Goal: Task Accomplishment & Management: Manage account settings

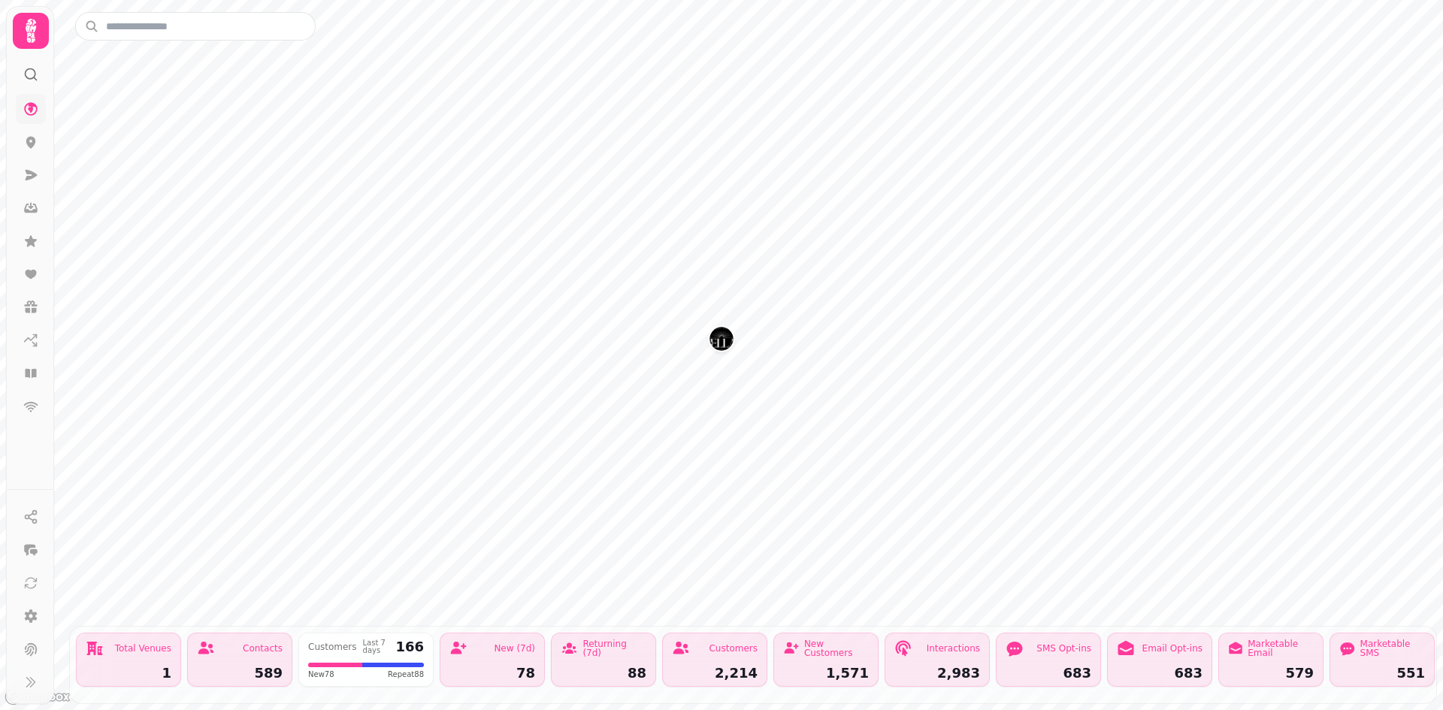
click at [33, 106] on icon at bounding box center [31, 109] width 14 height 14
click at [23, 21] on icon at bounding box center [31, 31] width 30 height 30
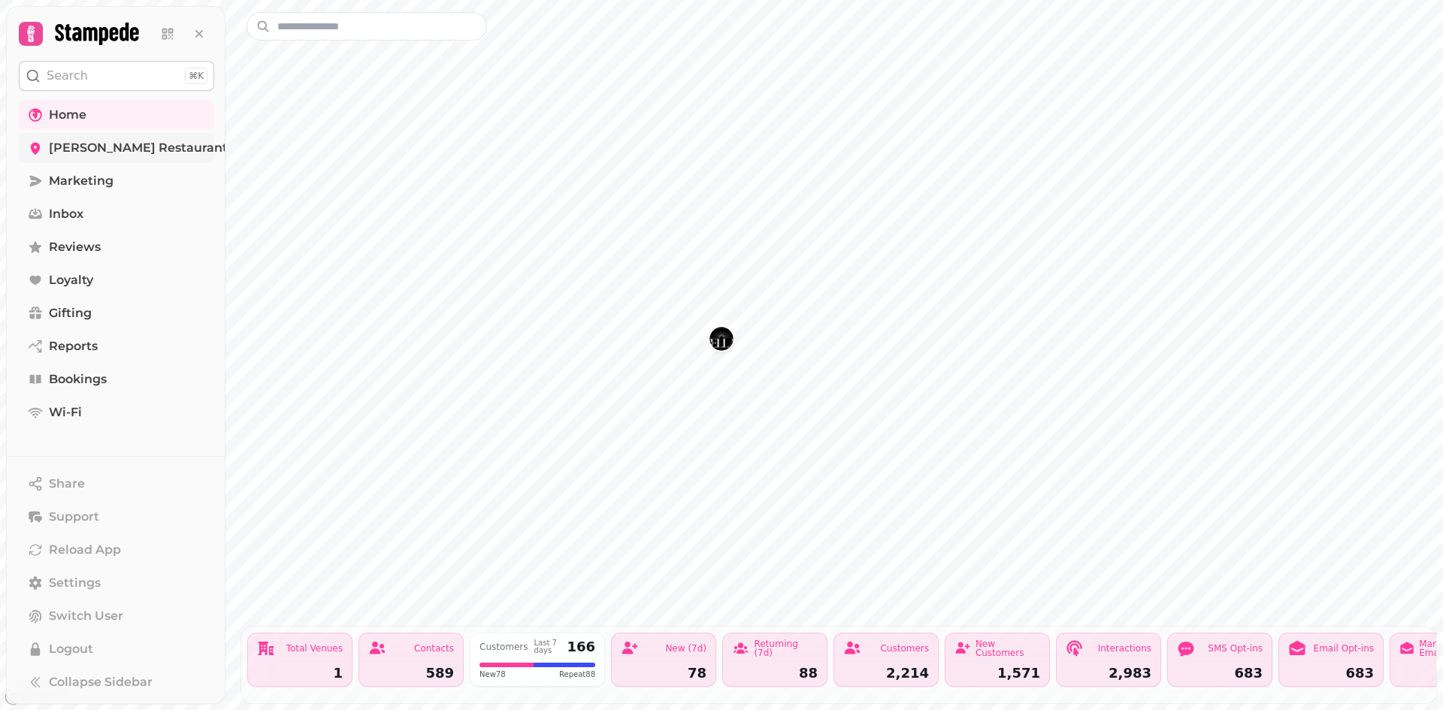
click at [101, 144] on span "Kellas Restaurant" at bounding box center [138, 148] width 179 height 18
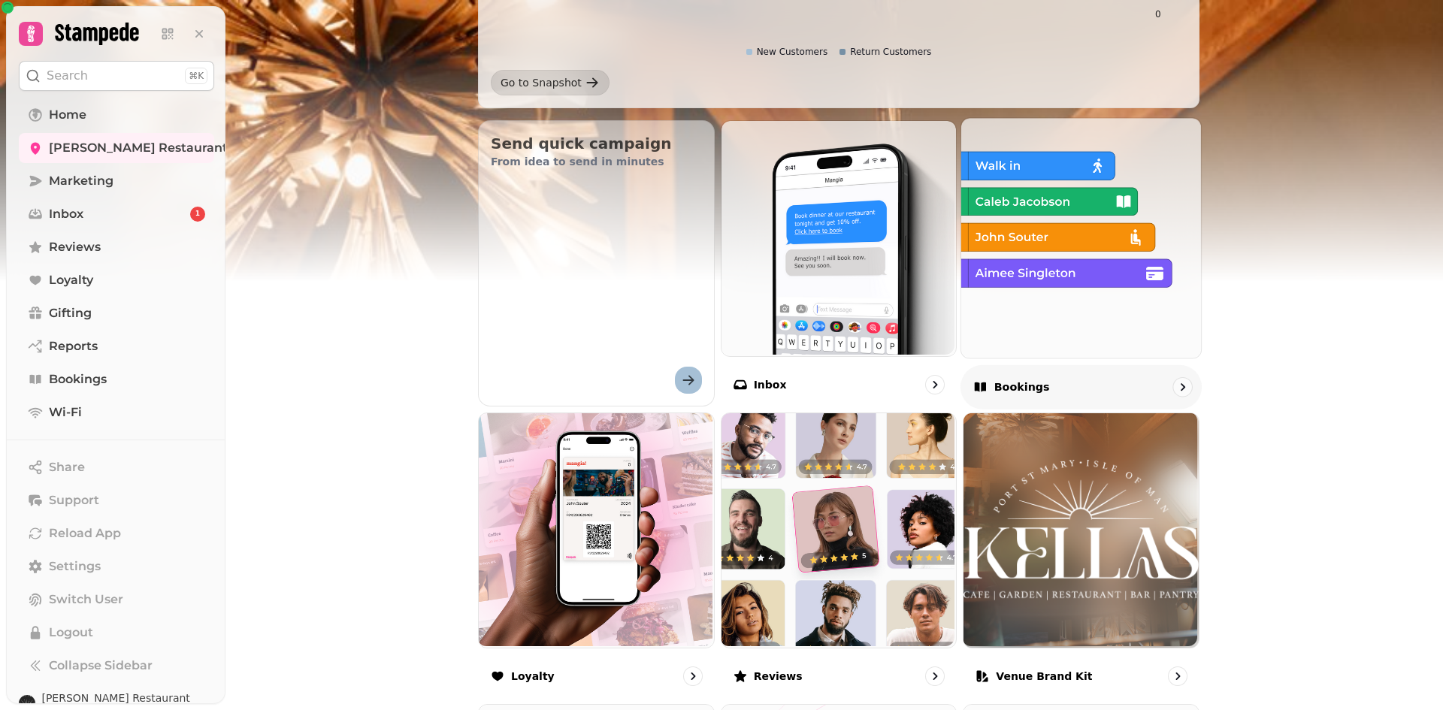
scroll to position [451, 0]
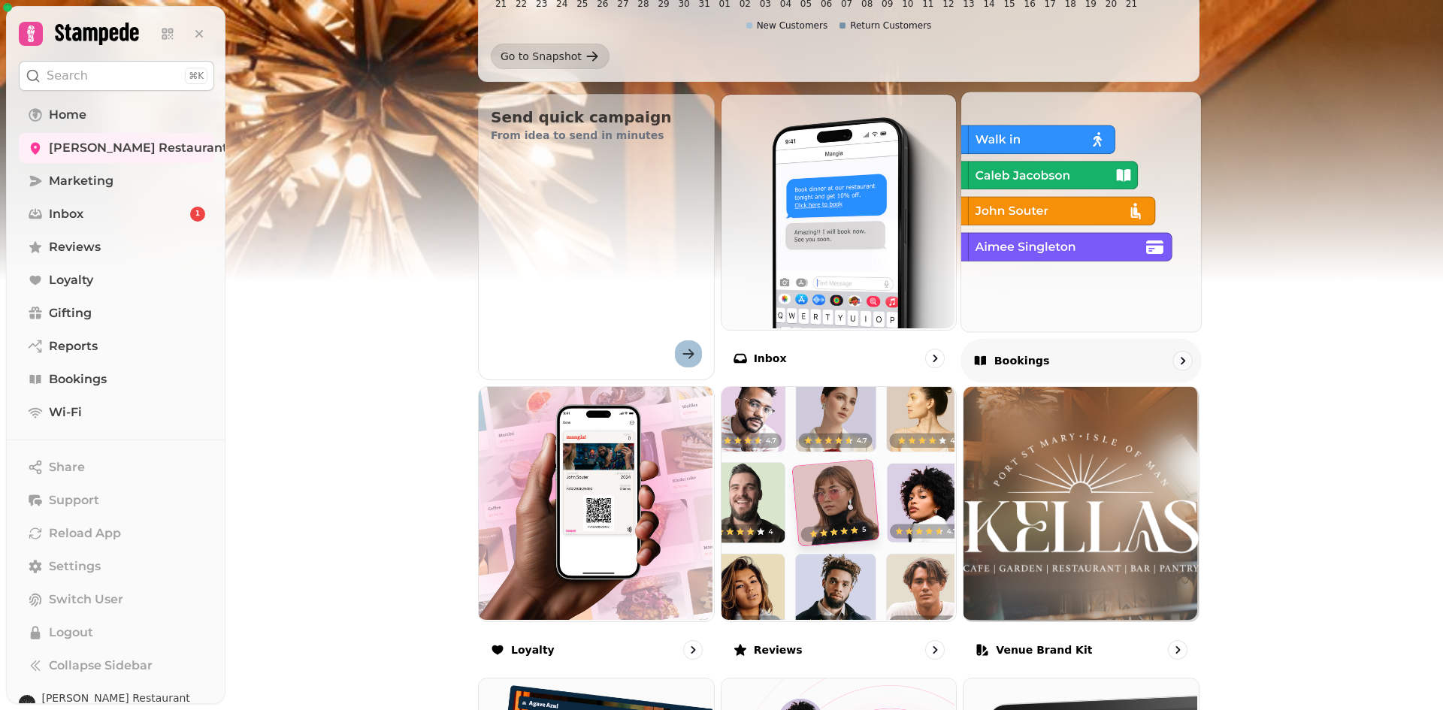
click at [1006, 359] on p "Bookings" at bounding box center [1022, 360] width 56 height 15
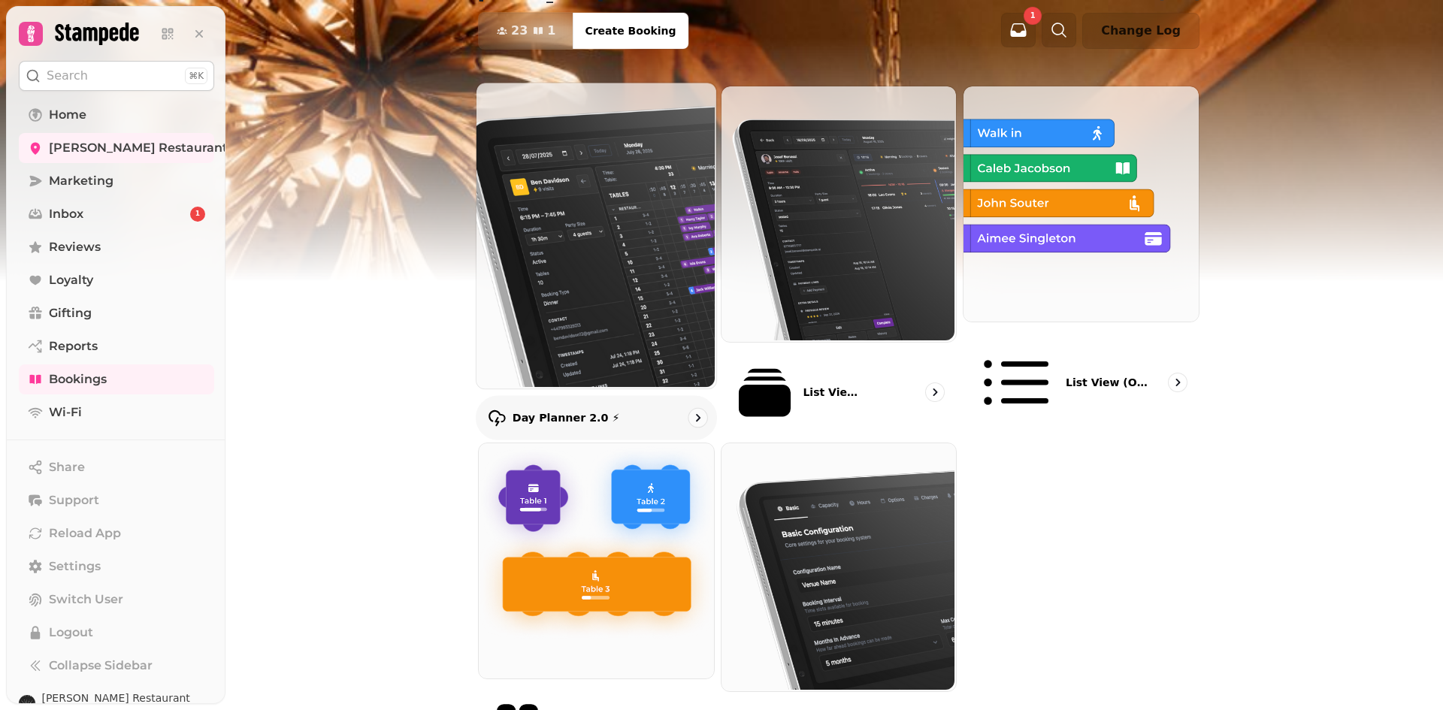
scroll to position [95, 0]
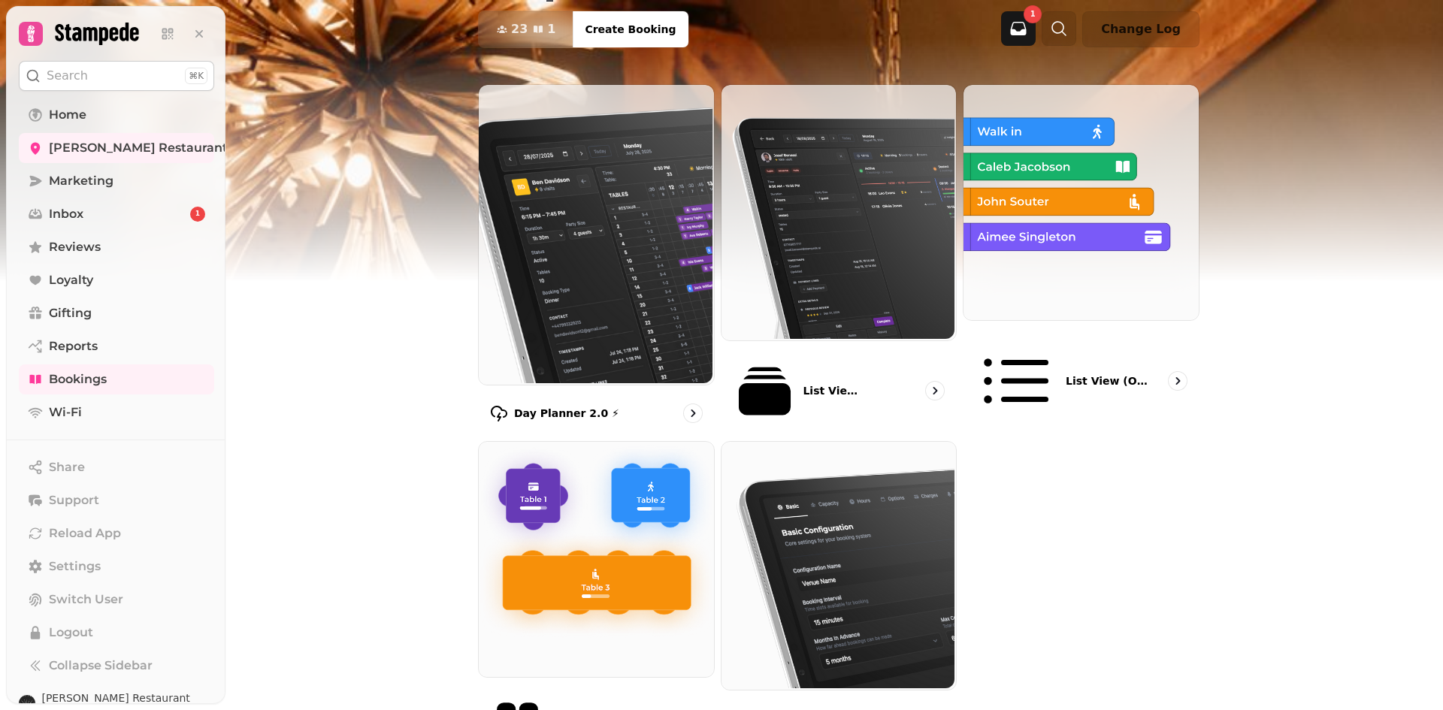
click at [1027, 34] on icon "button" at bounding box center [1019, 29] width 16 height 14
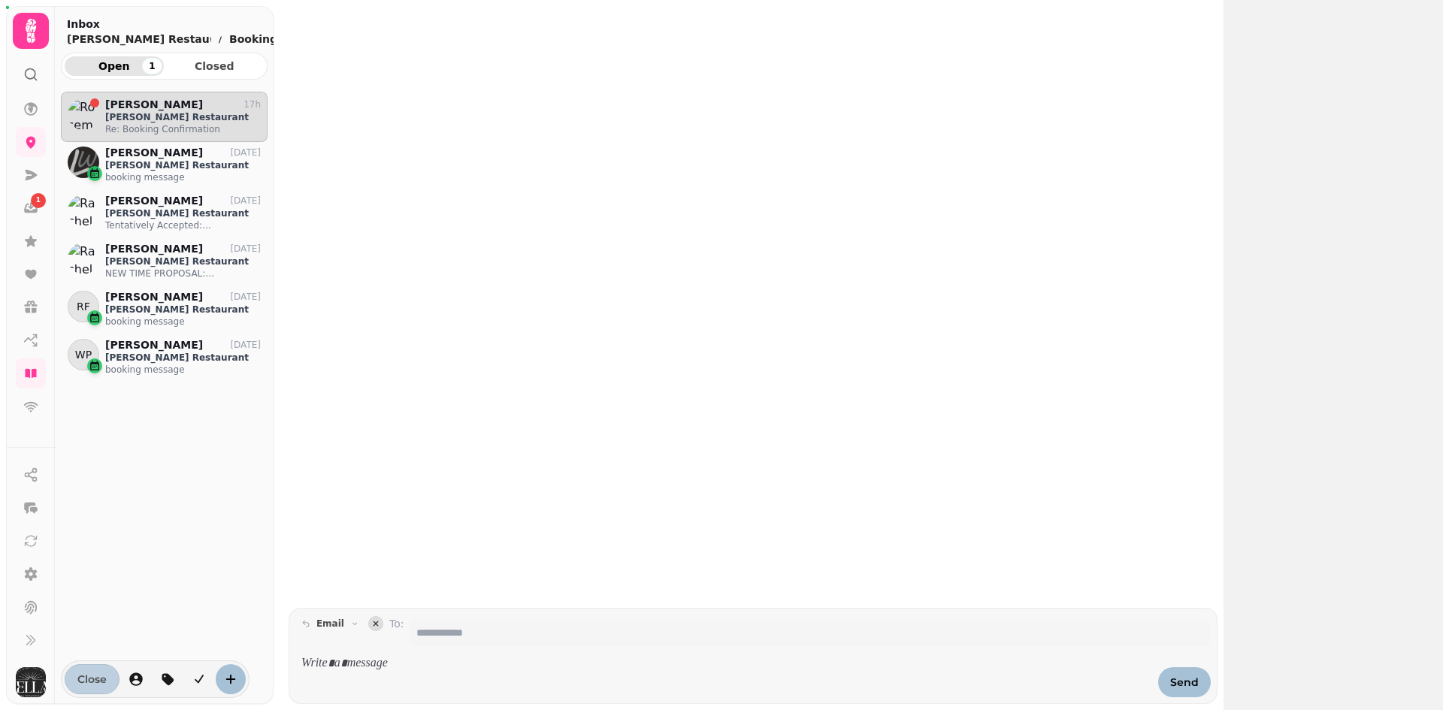
scroll to position [595, 195]
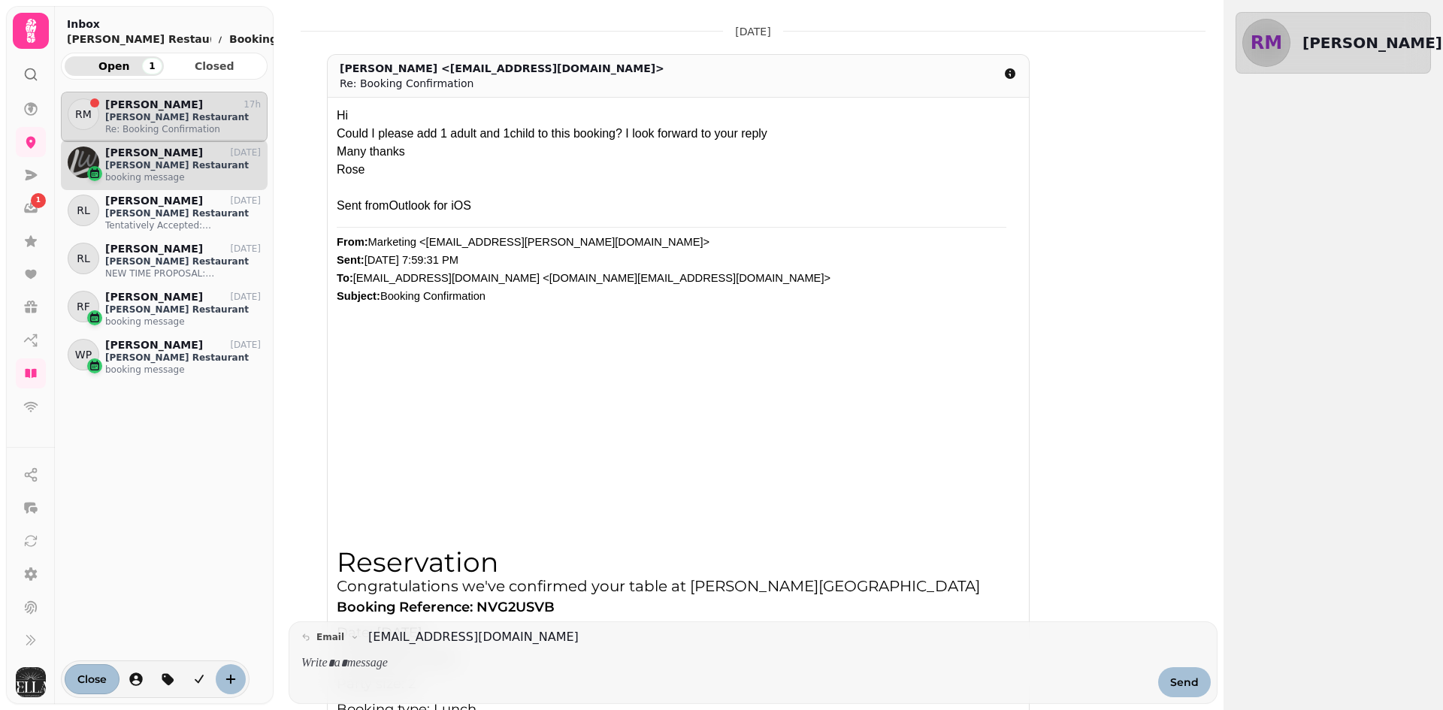
click at [192, 165] on p "Kellas Restaurant" at bounding box center [183, 165] width 156 height 12
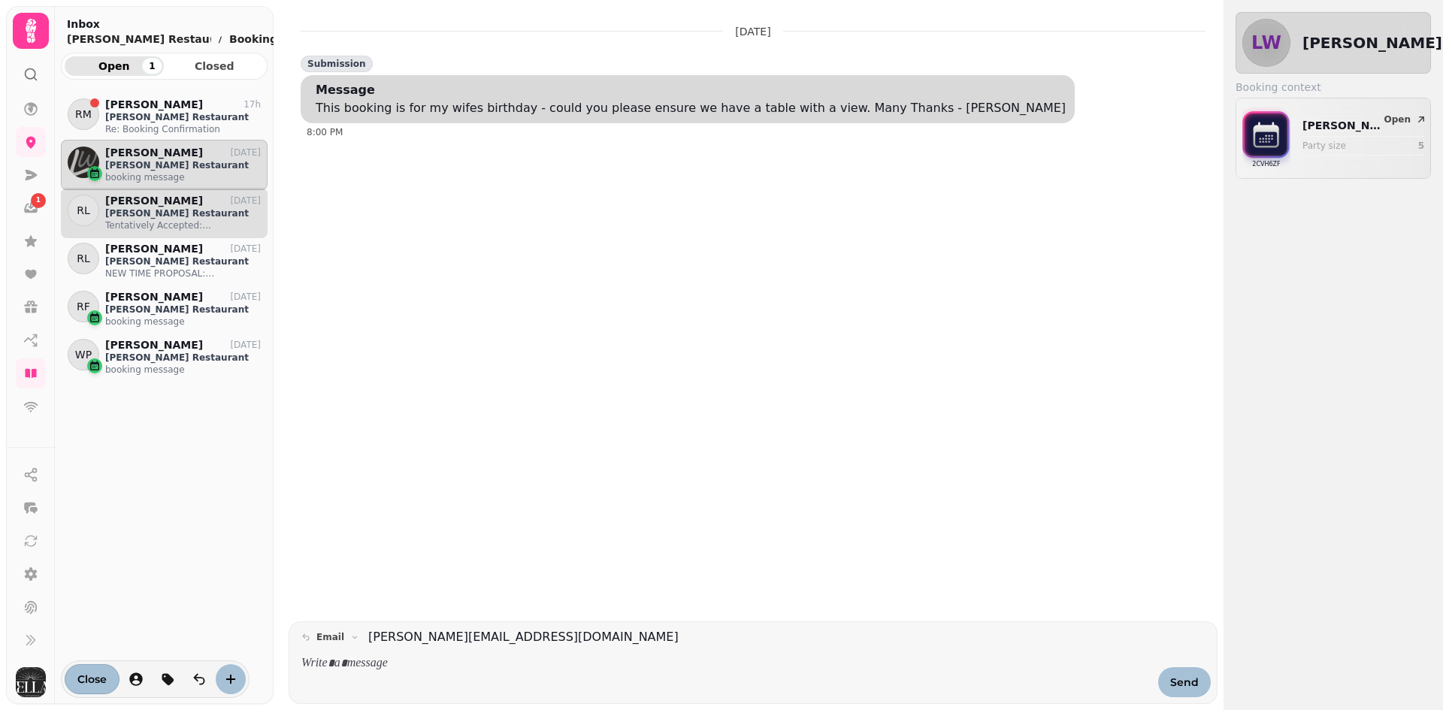
click at [215, 203] on div "Rachel Lapham 13 Aug" at bounding box center [183, 201] width 156 height 13
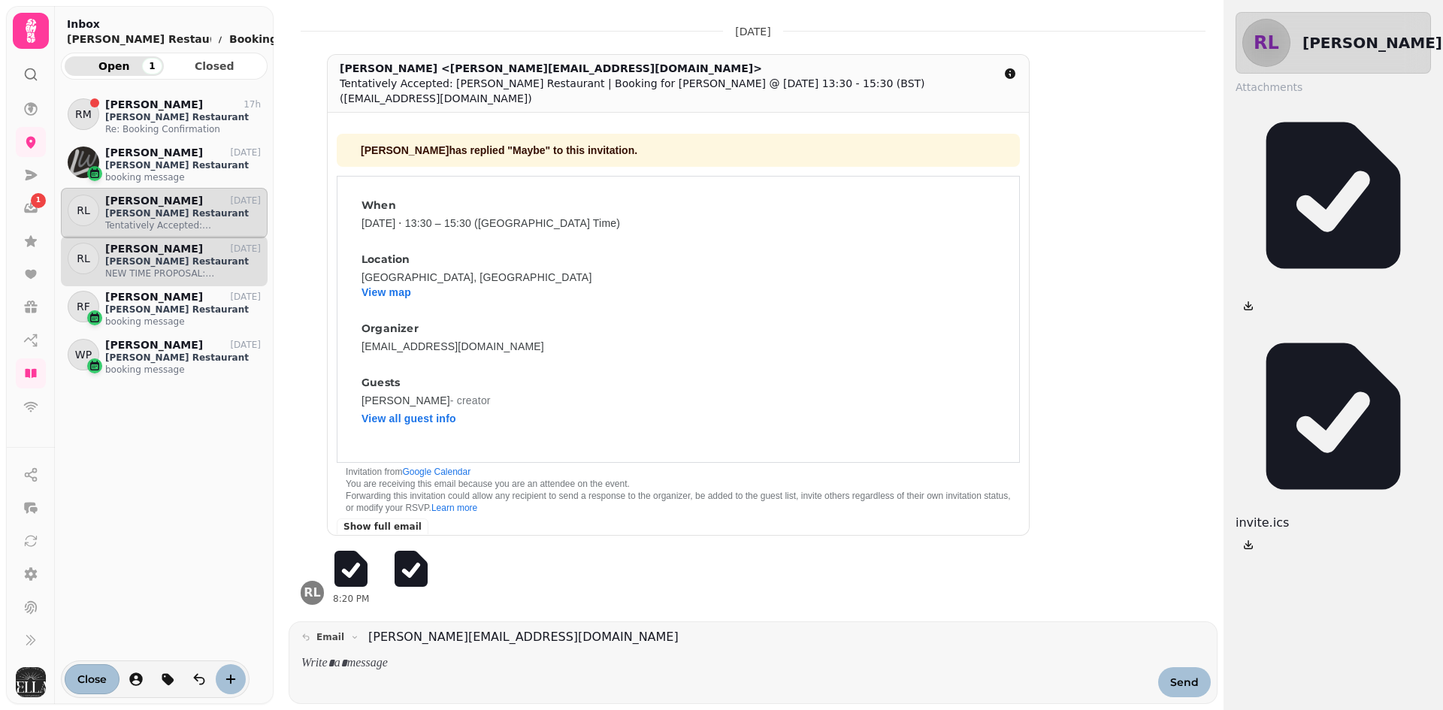
click at [192, 259] on p "Kellas Restaurant" at bounding box center [183, 262] width 156 height 12
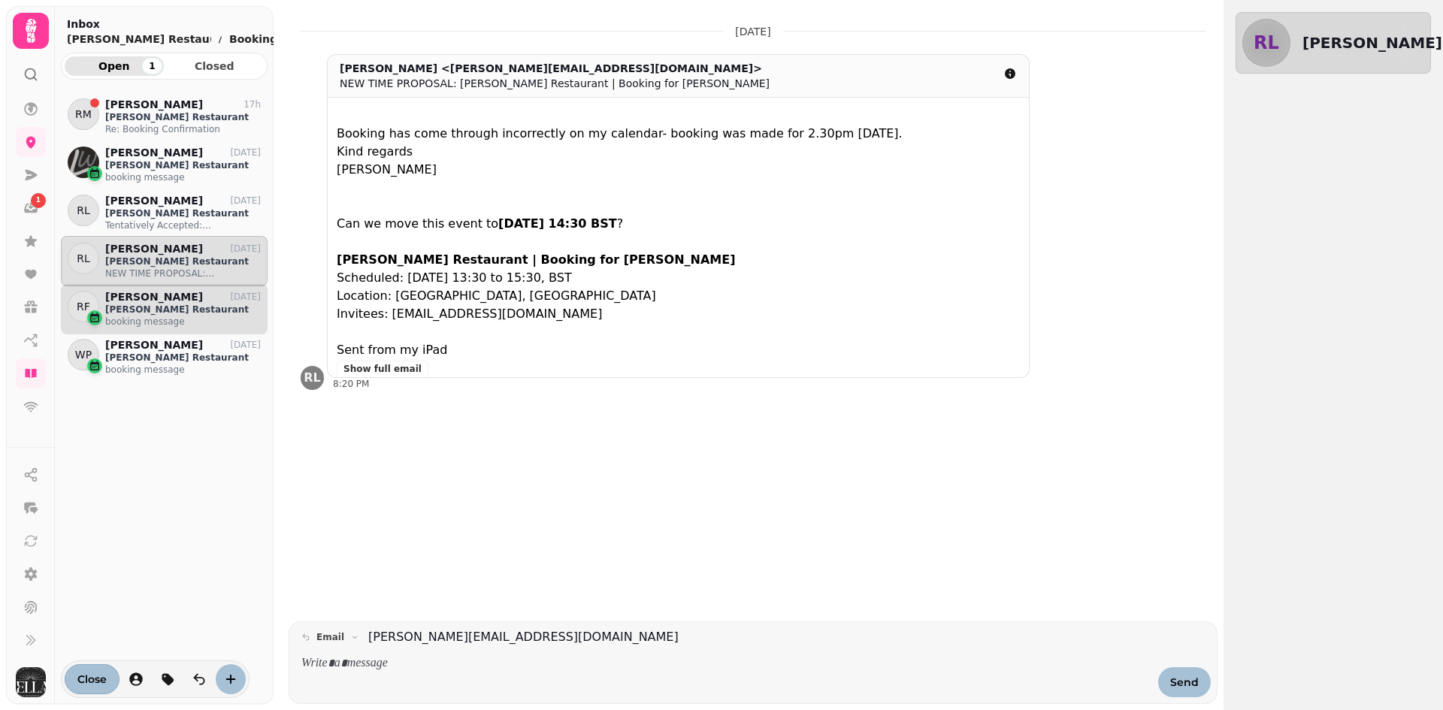
click at [174, 305] on p "Kellas Restaurant" at bounding box center [183, 310] width 156 height 12
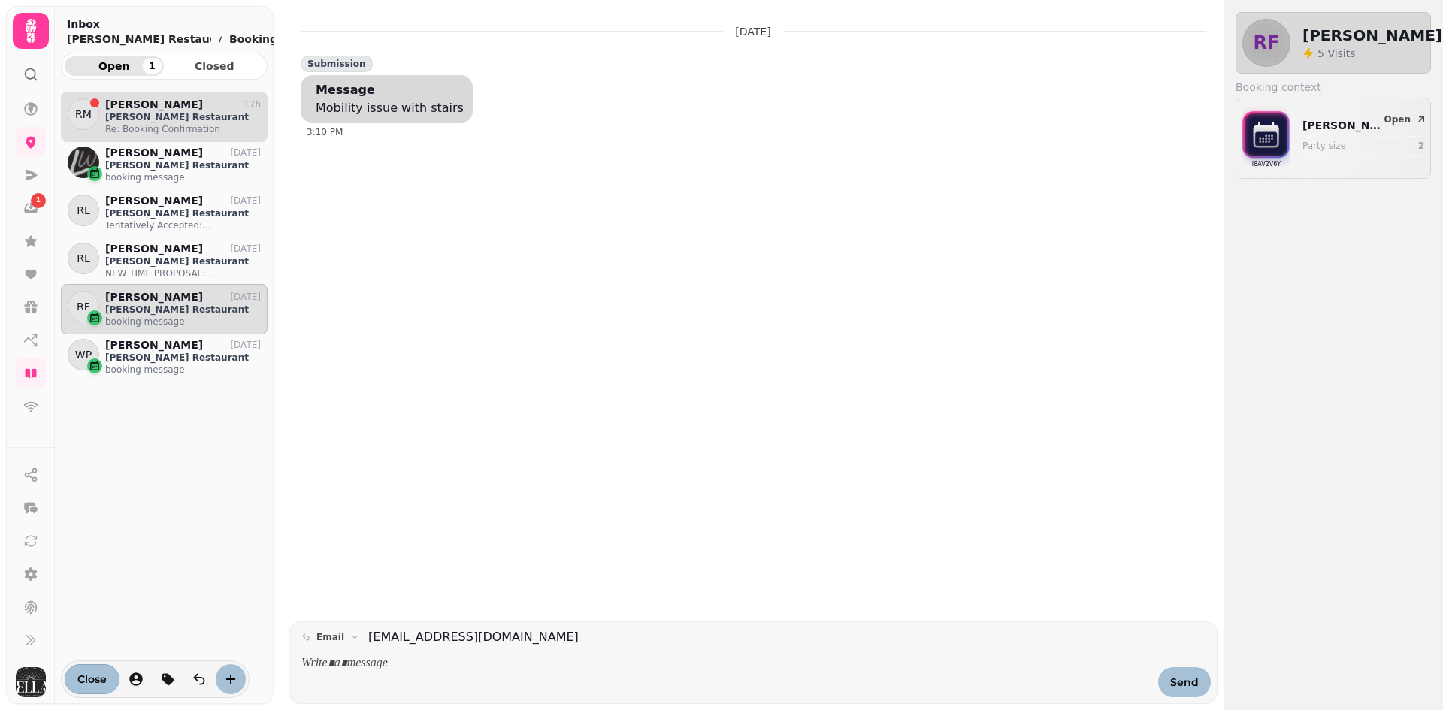
click at [215, 121] on p "Kellas Restaurant" at bounding box center [183, 117] width 156 height 12
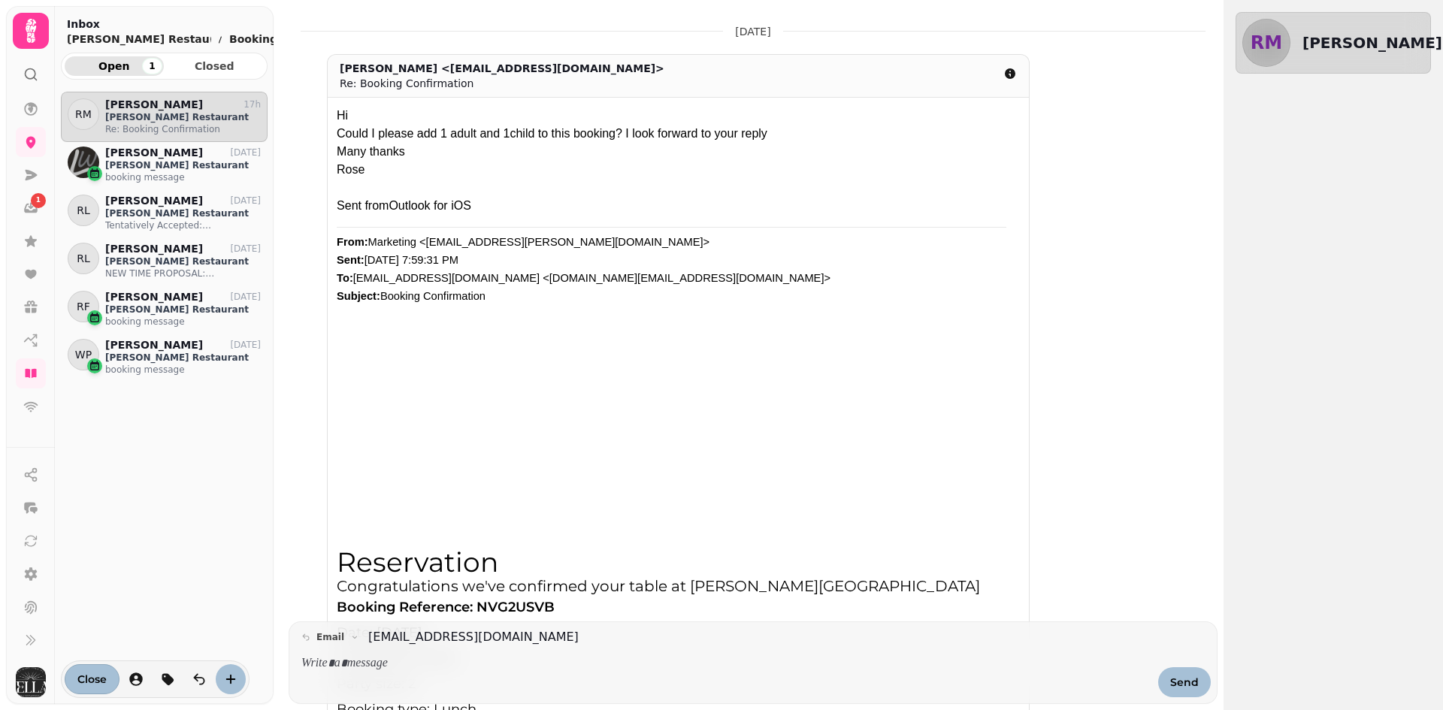
click at [1330, 38] on h2 "Rosemarie Mackie" at bounding box center [1373, 42] width 140 height 21
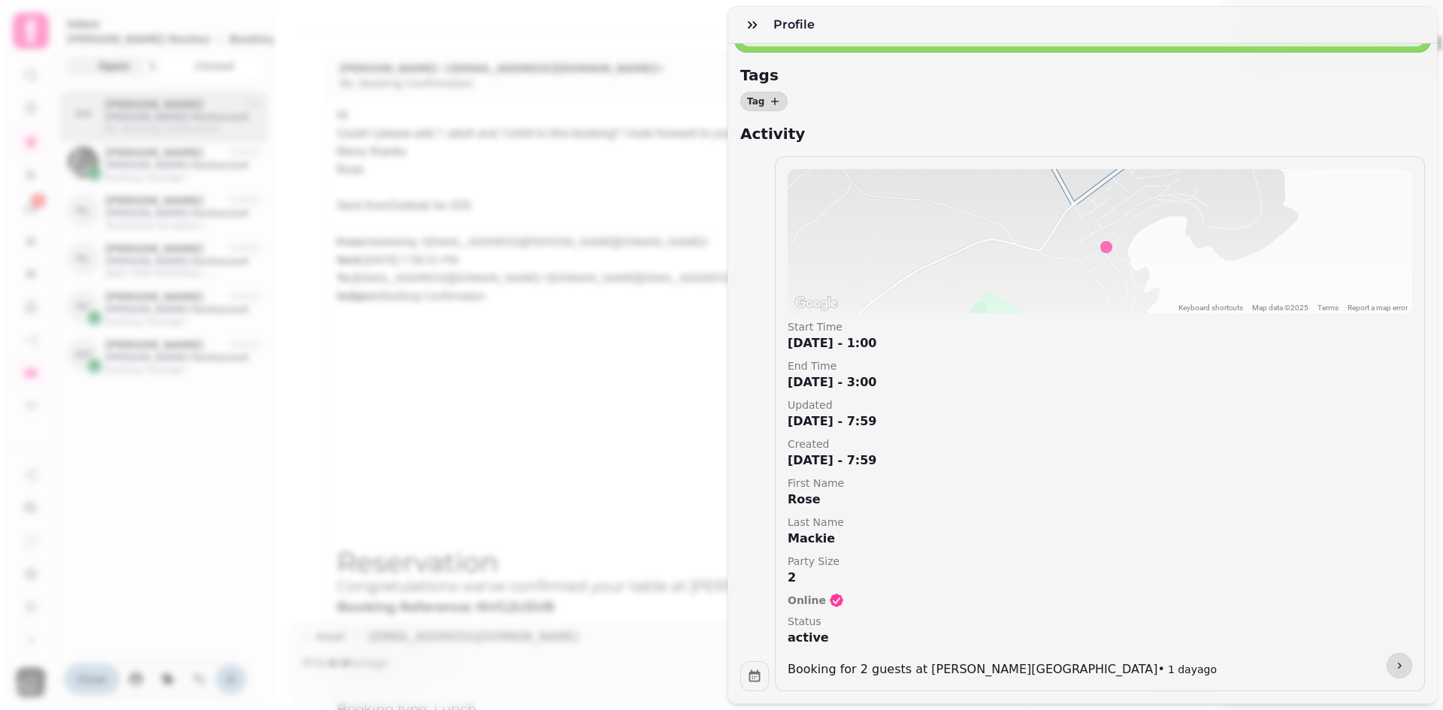
scroll to position [231, 0]
click at [930, 52] on div "RM Rose Mackie rose.mackie@outlook.com opt-in 07624451977 opt-in £0.00 Total sp…" at bounding box center [1082, 263] width 709 height 879
click at [870, 334] on p "25 Aug, 25 - 1:00" at bounding box center [1100, 343] width 625 height 18
click at [513, 83] on div "Profile RM Rose Mackie rose.mackie@outlook.com opt-in 07624451977 opt-in £0.00 …" at bounding box center [721, 367] width 1443 height 686
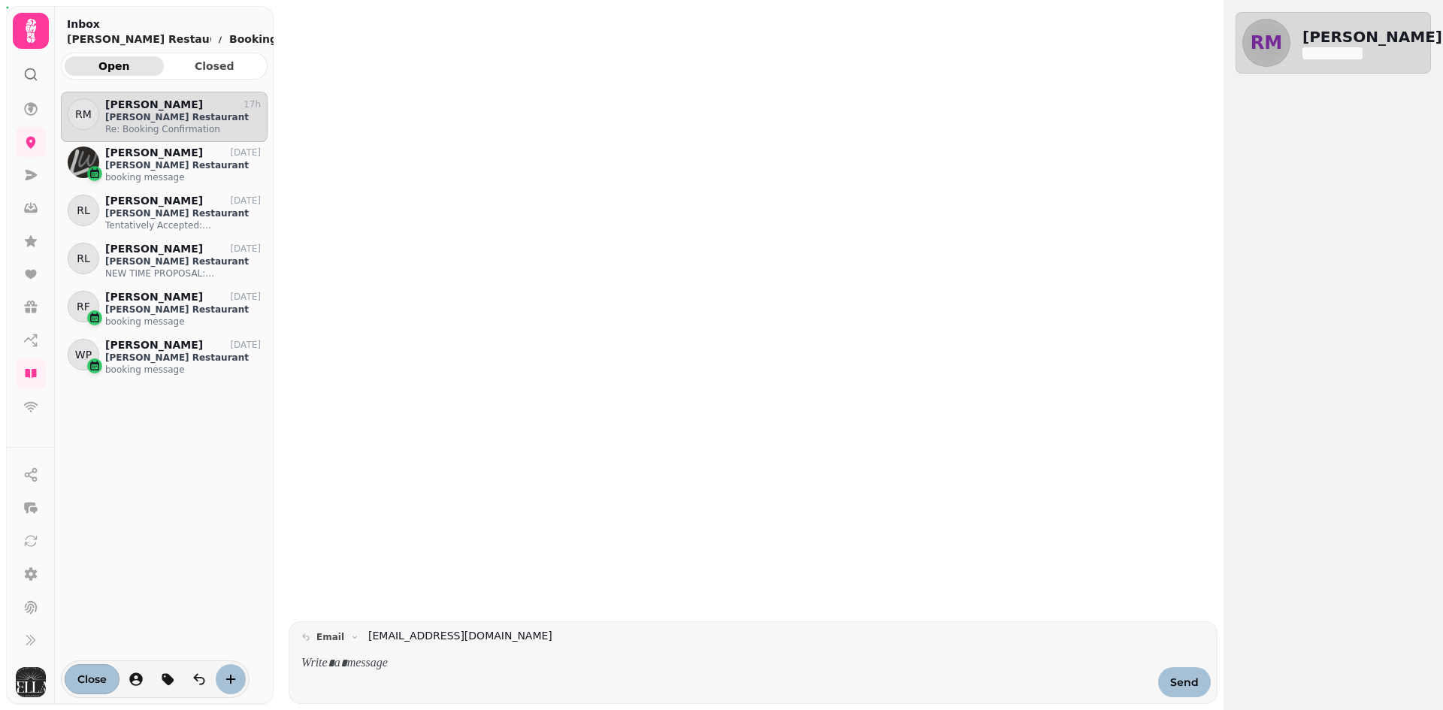
scroll to position [595, 195]
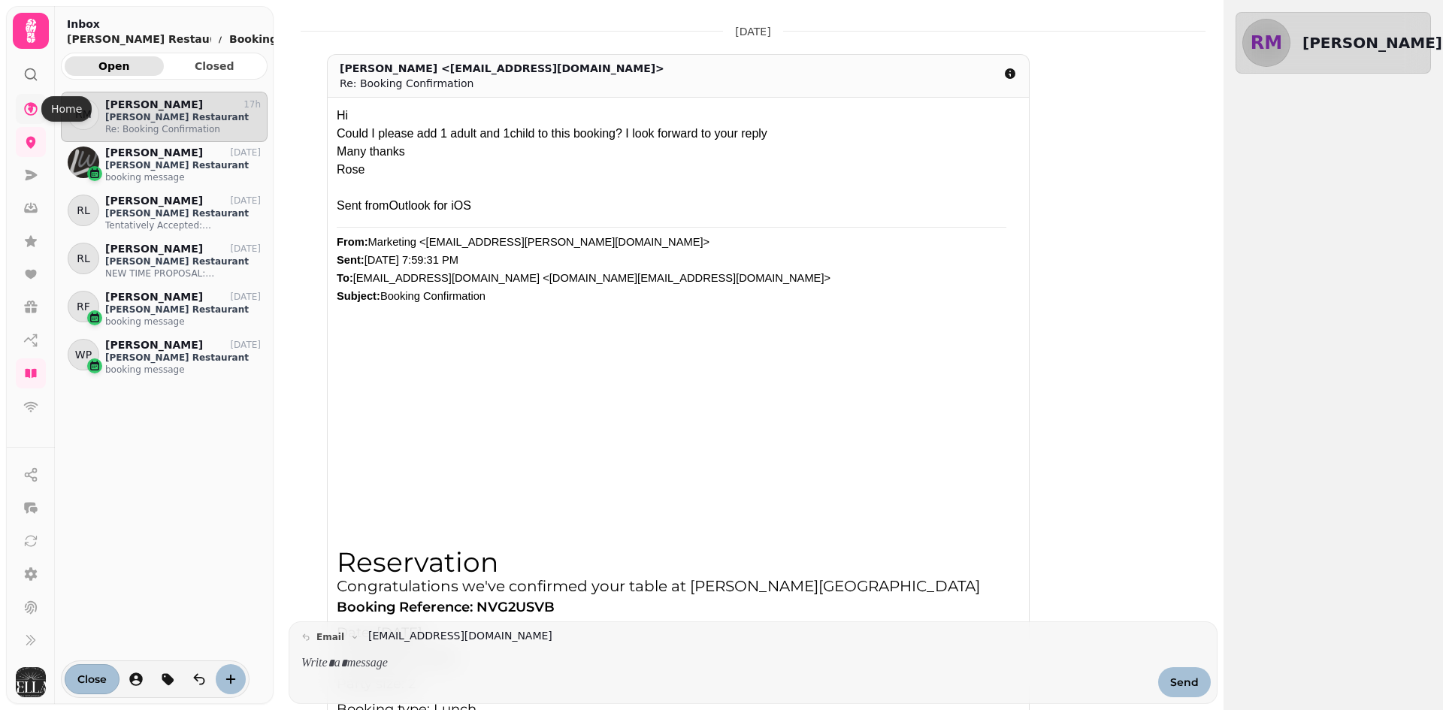
click at [37, 109] on icon at bounding box center [31, 109] width 14 height 14
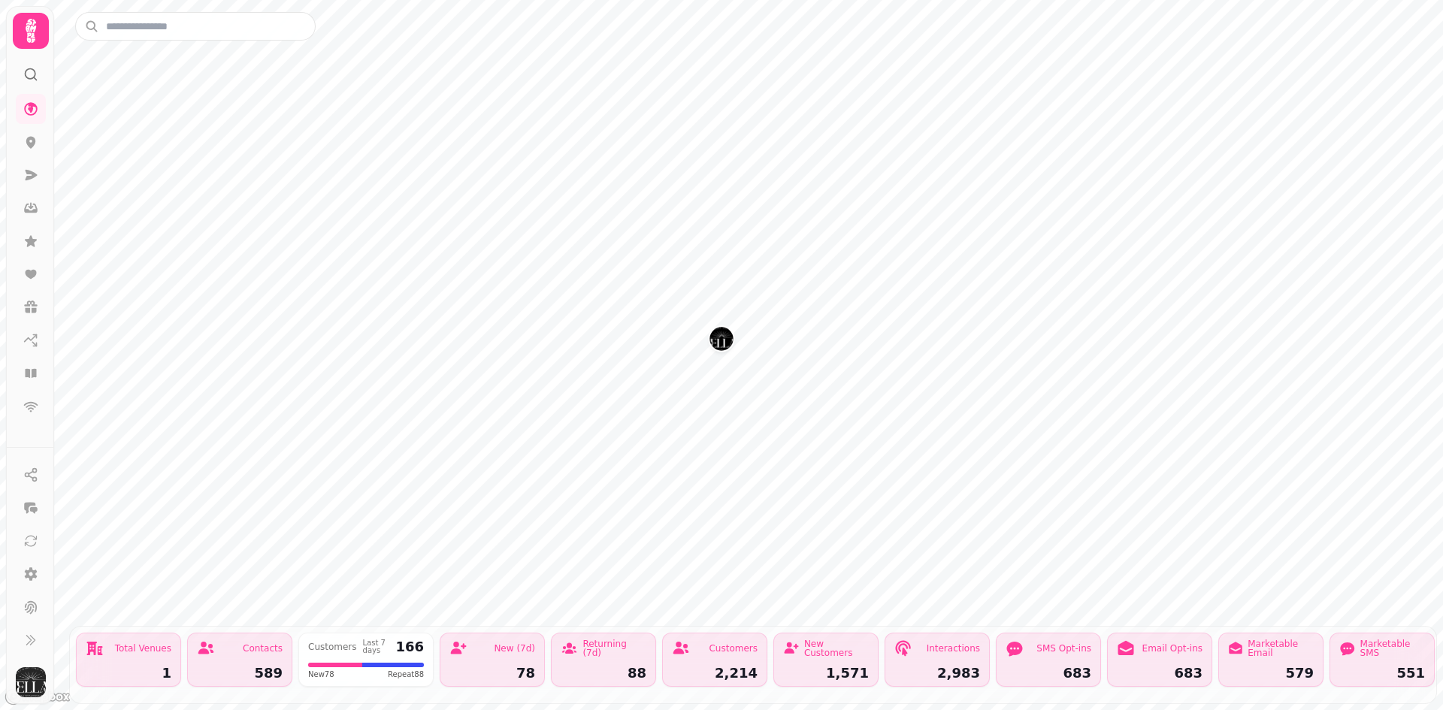
click at [719, 347] on img "Kellas Restaurant" at bounding box center [721, 338] width 23 height 23
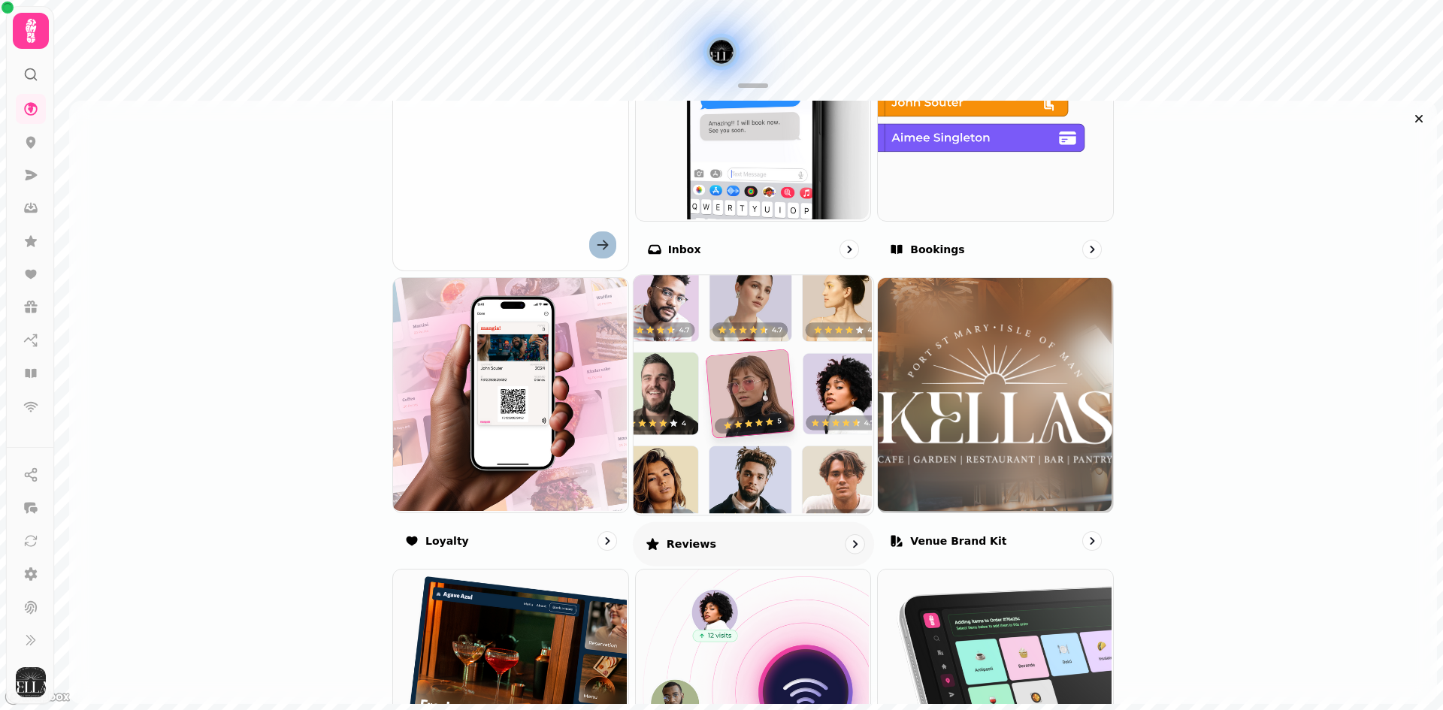
scroll to position [677, 0]
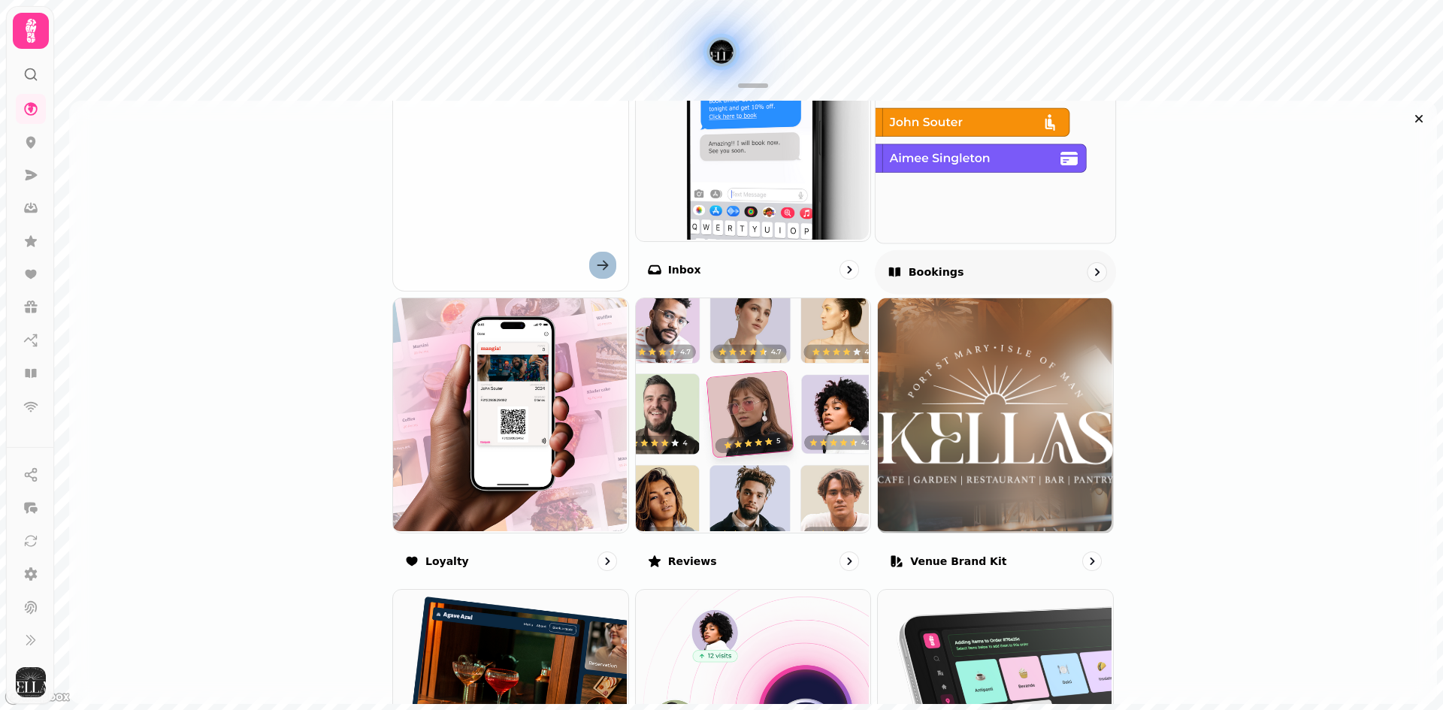
click at [929, 269] on p "Bookings" at bounding box center [937, 272] width 56 height 15
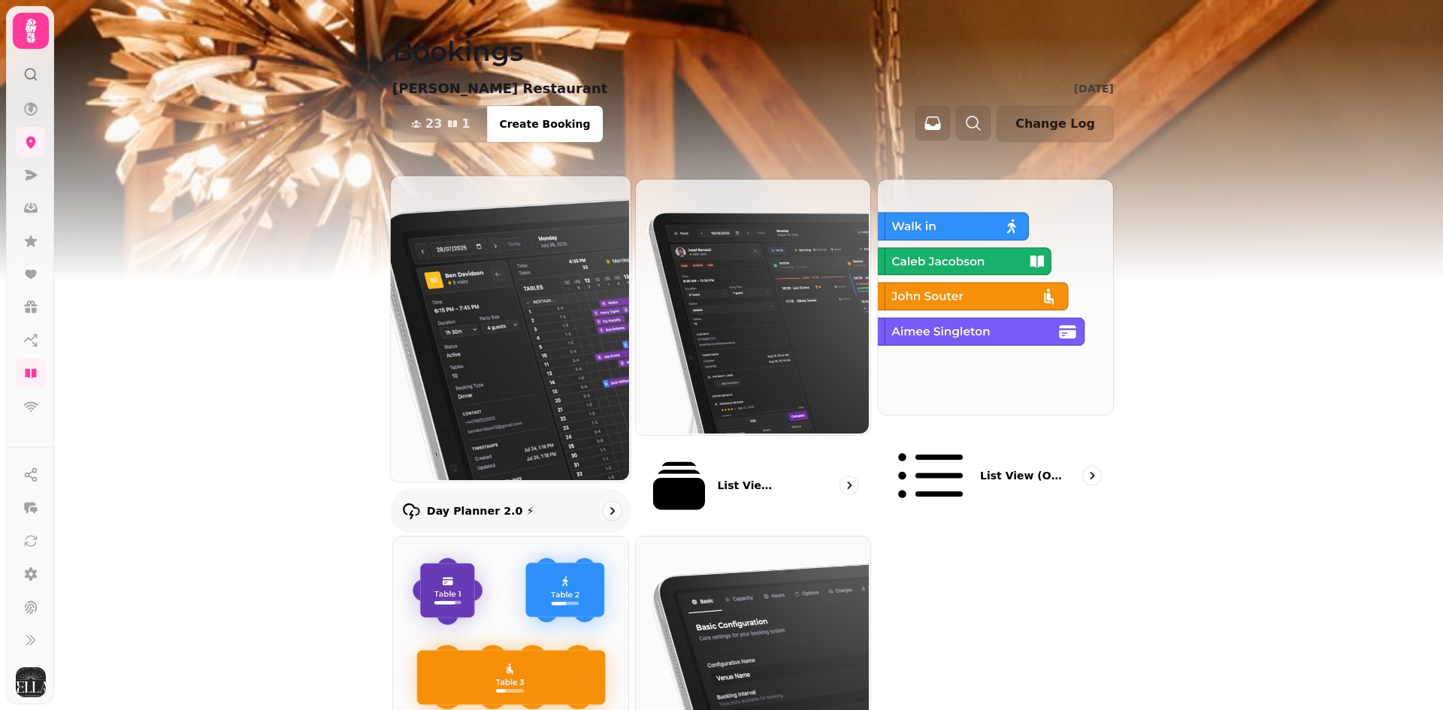
click at [604, 504] on icon "go to" at bounding box center [611, 511] width 15 height 15
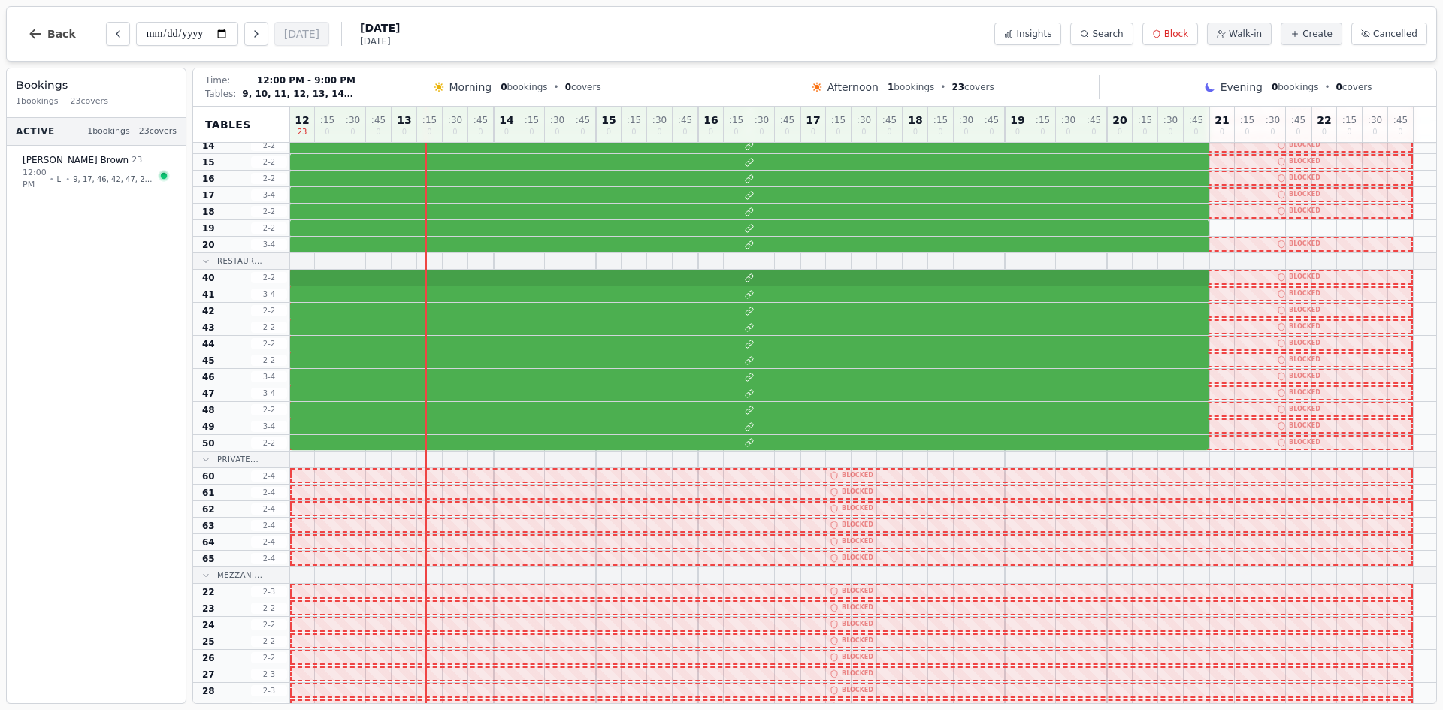
scroll to position [150, 0]
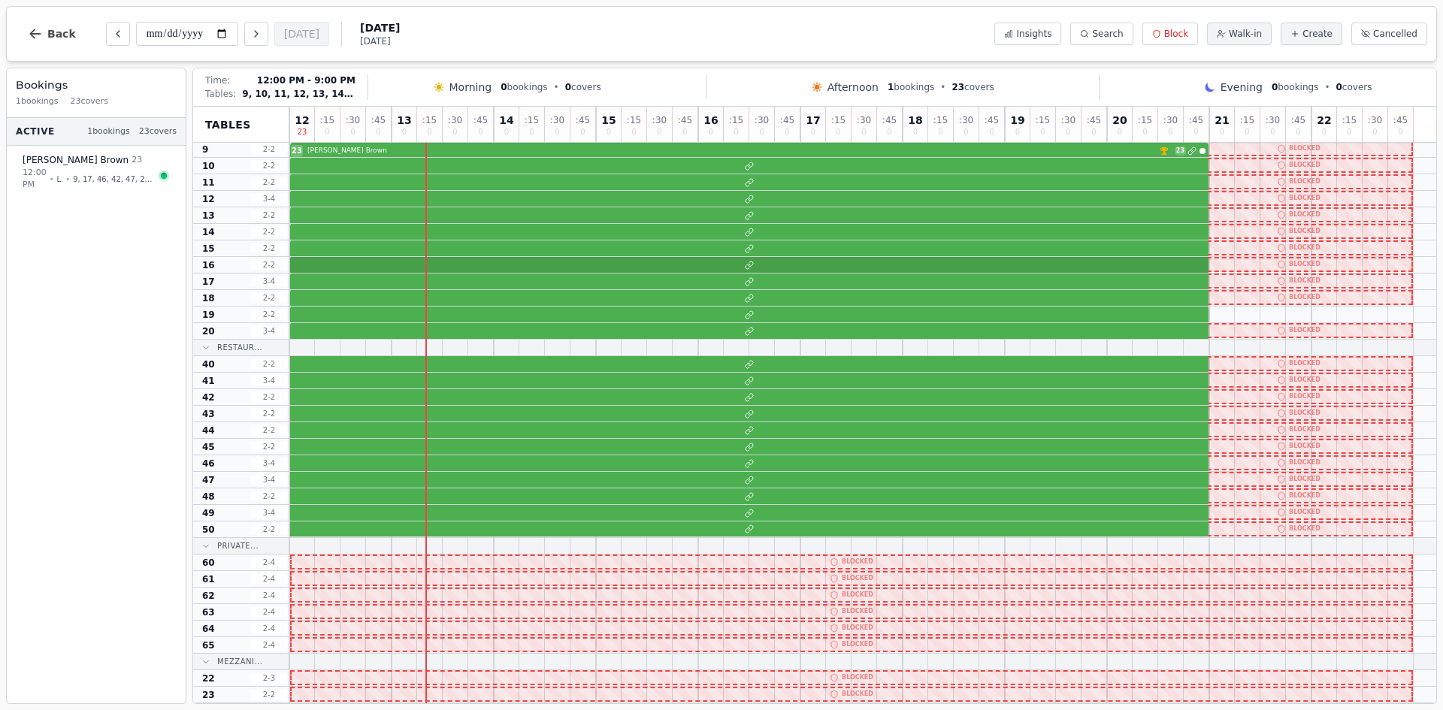
click at [500, 268] on div at bounding box center [862, 265] width 1147 height 17
select select "*****"
select select "**"
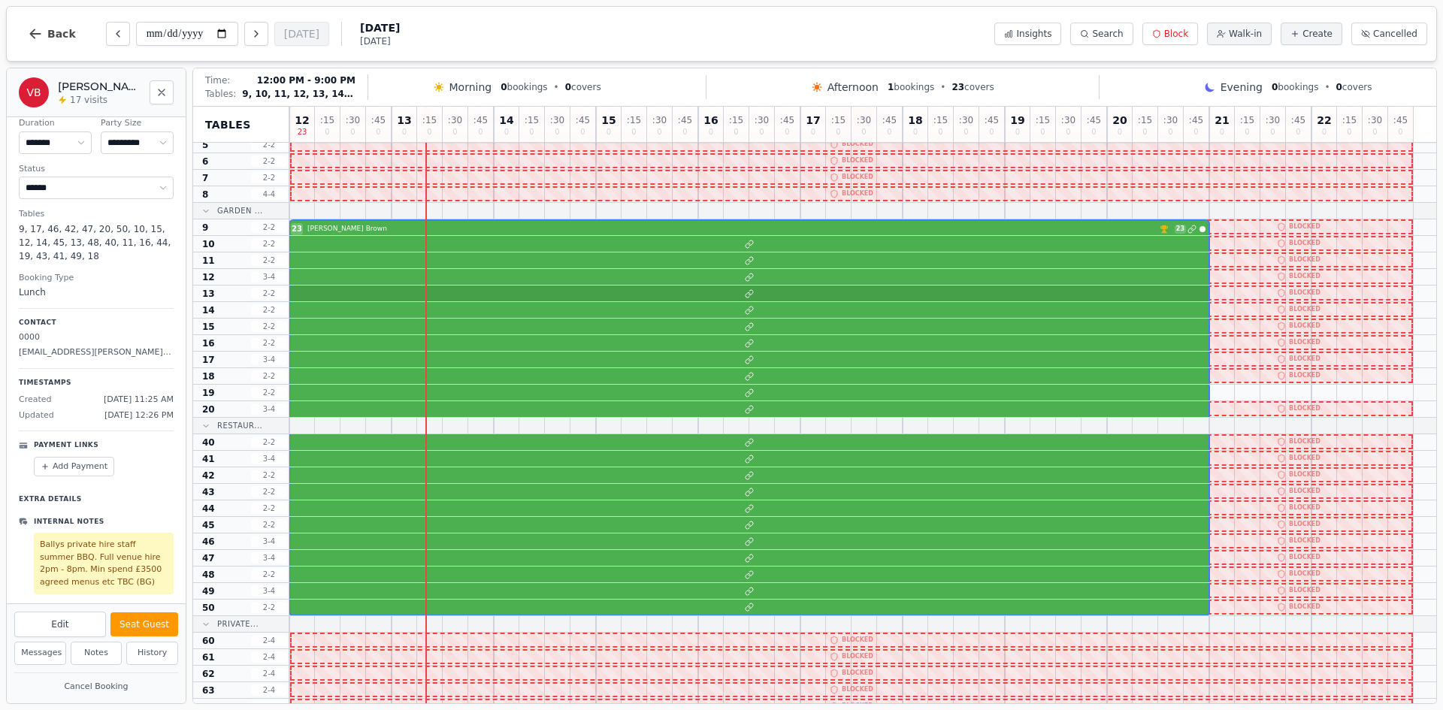
scroll to position [0, 0]
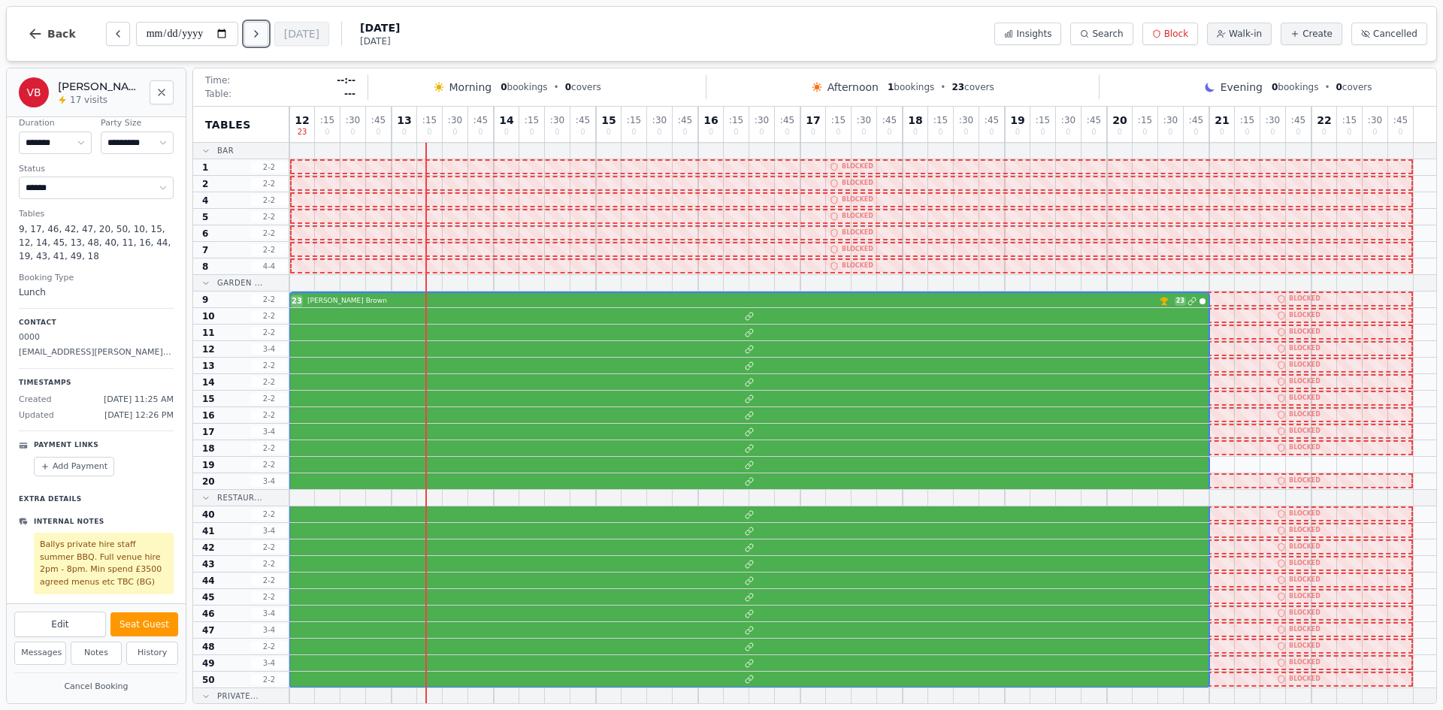
click at [258, 34] on icon "Next day" at bounding box center [256, 34] width 3 height 6
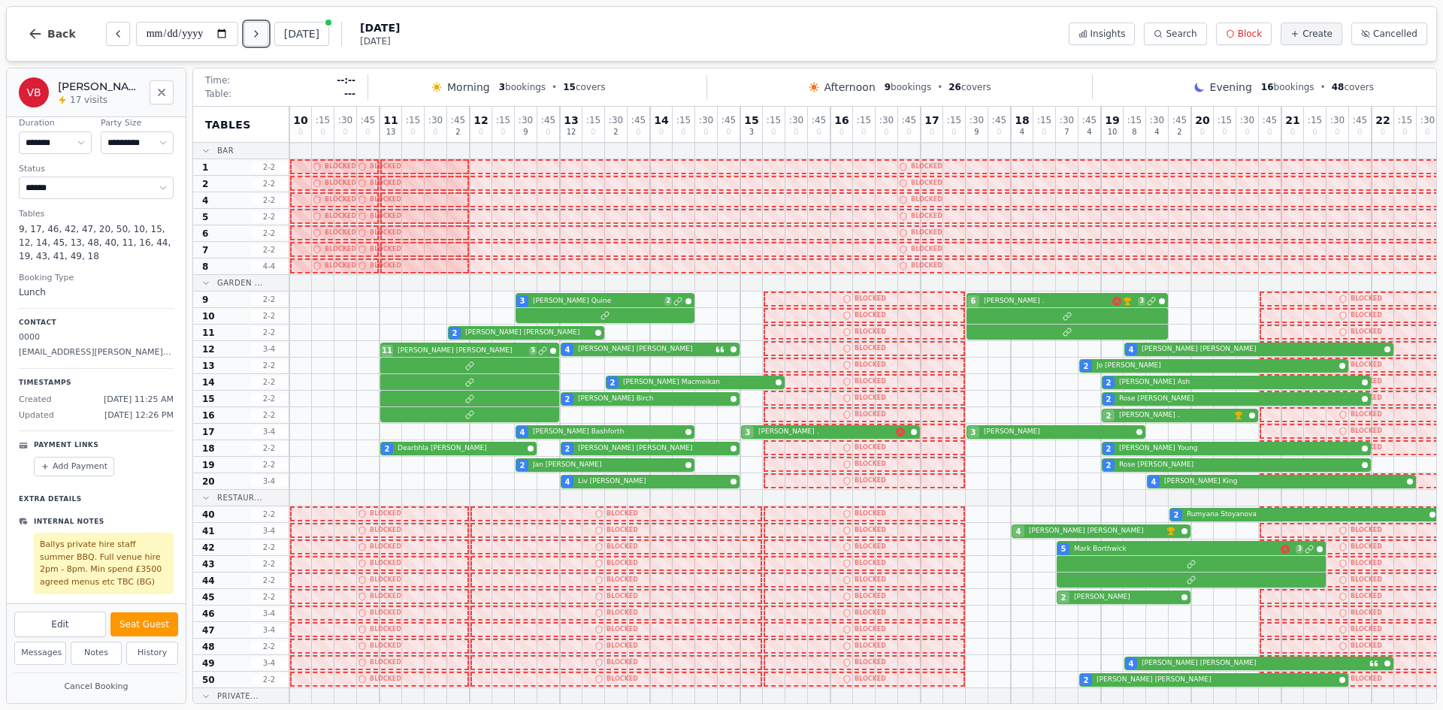
click at [258, 34] on icon "Next day" at bounding box center [256, 34] width 3 height 6
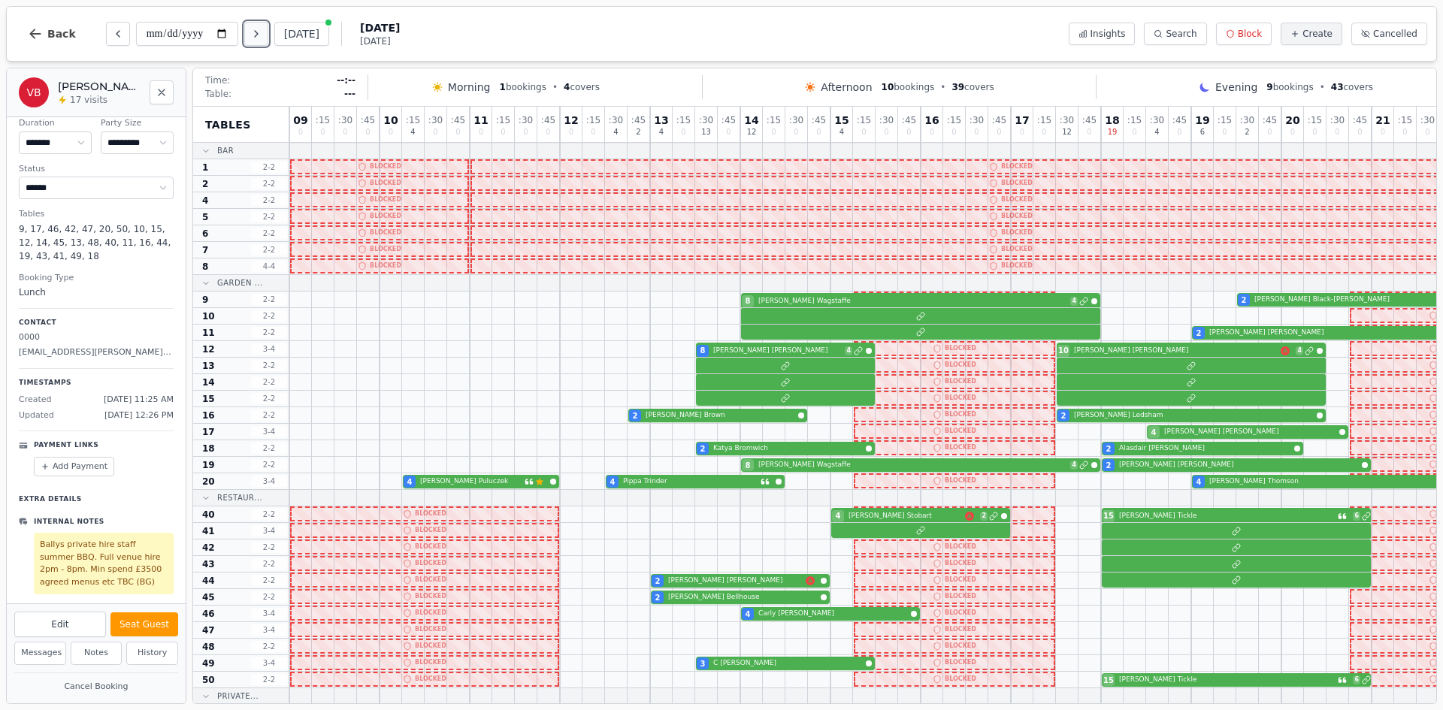
click at [258, 34] on icon "Next day" at bounding box center [256, 34] width 3 height 6
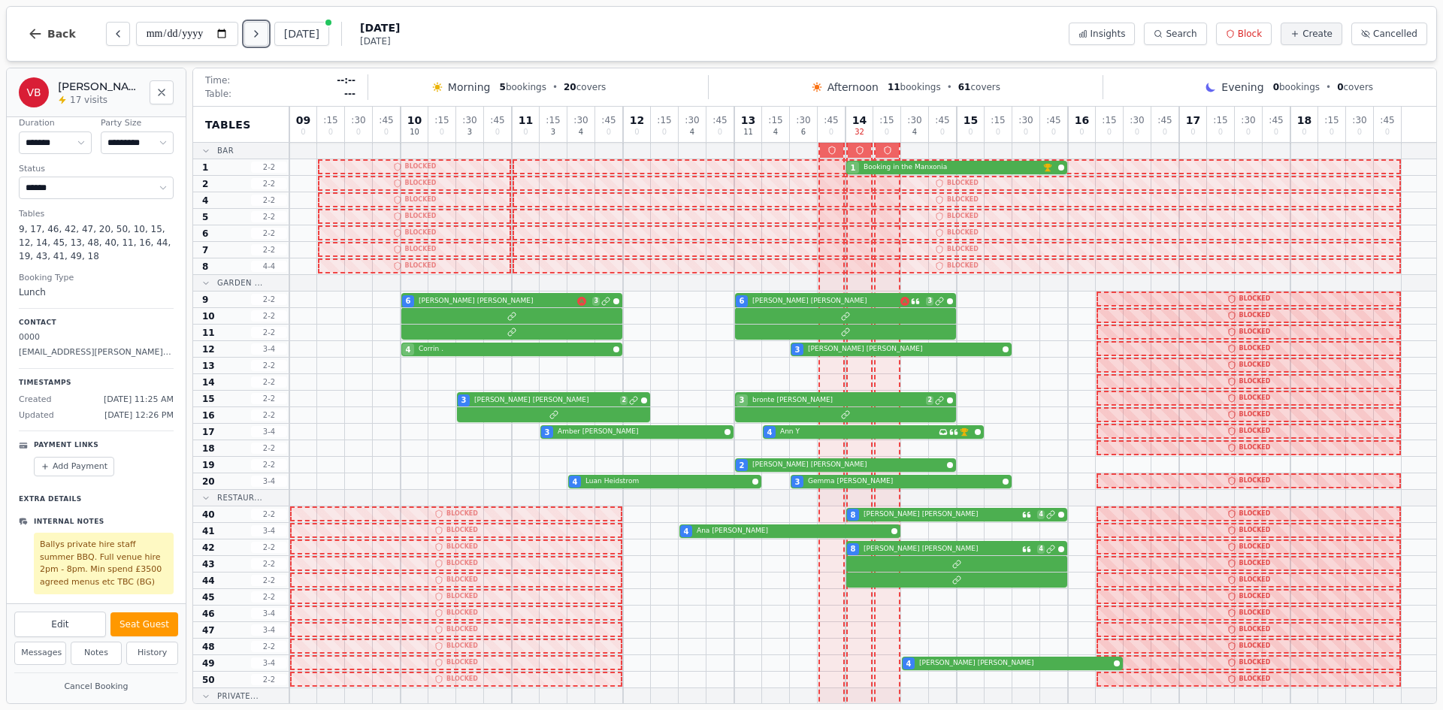
click at [258, 34] on icon "Next day" at bounding box center [256, 34] width 3 height 6
